Goal: Navigation & Orientation: Find specific page/section

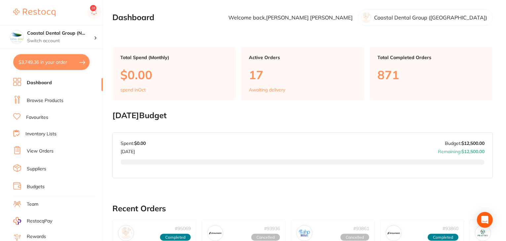
click at [38, 98] on link "Browse Products" at bounding box center [45, 101] width 37 height 7
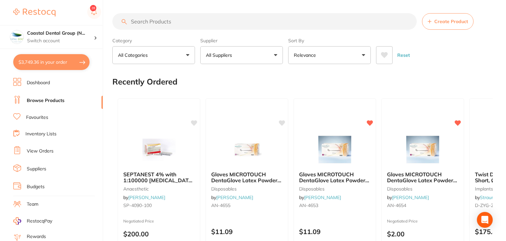
click at [46, 86] on li "Dashboard" at bounding box center [58, 83] width 90 height 10
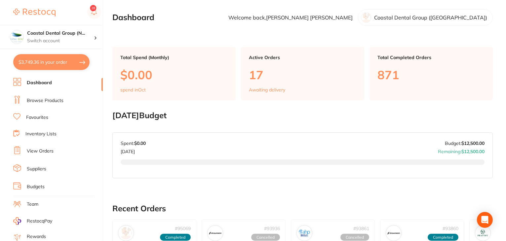
click at [34, 104] on li "Browse Products" at bounding box center [58, 101] width 90 height 10
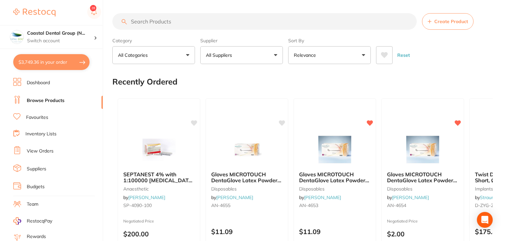
click at [44, 83] on link "Dashboard" at bounding box center [38, 83] width 23 height 7
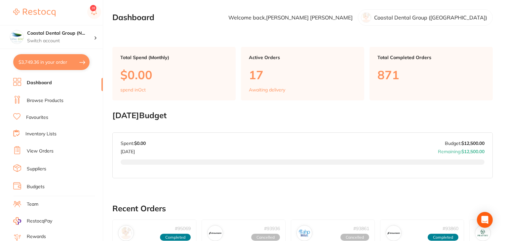
scroll to position [66, 0]
